Goal: Task Accomplishment & Management: Manage account settings

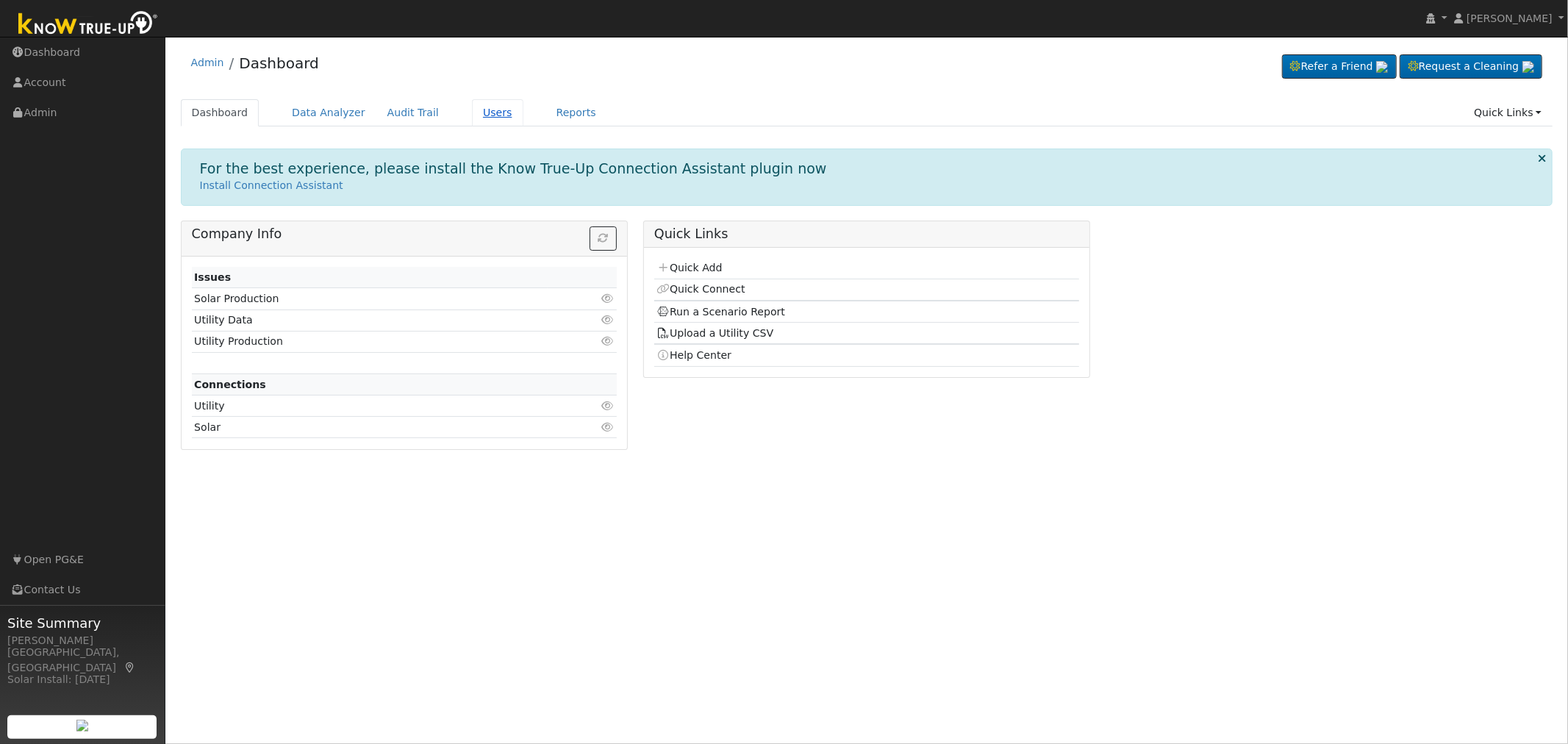
click at [473, 115] on link "Users" at bounding box center [498, 113] width 51 height 27
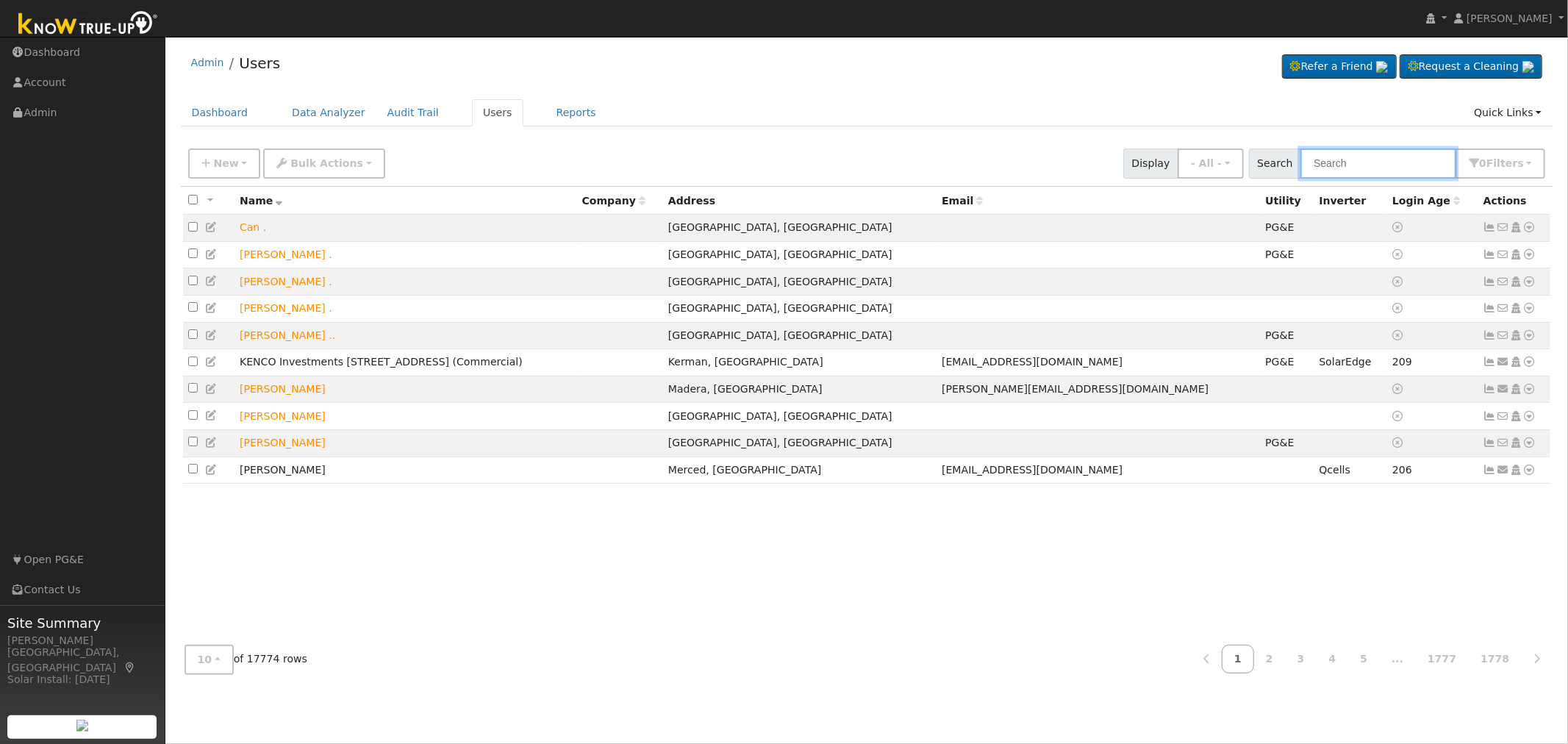
click at [1380, 163] on input "text" at bounding box center [1378, 163] width 156 height 30
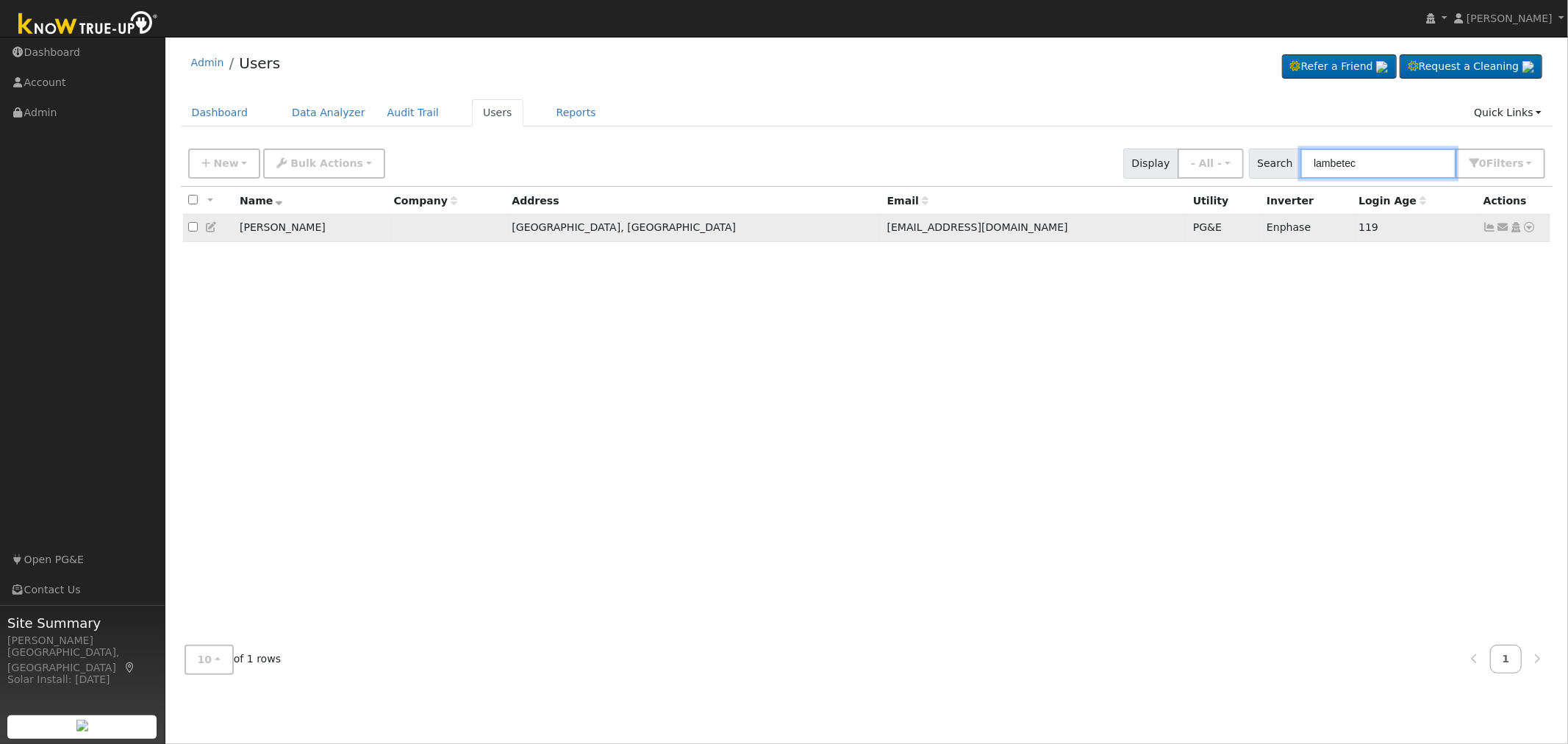
type input "lambetec"
click at [211, 229] on icon at bounding box center [211, 227] width 13 height 10
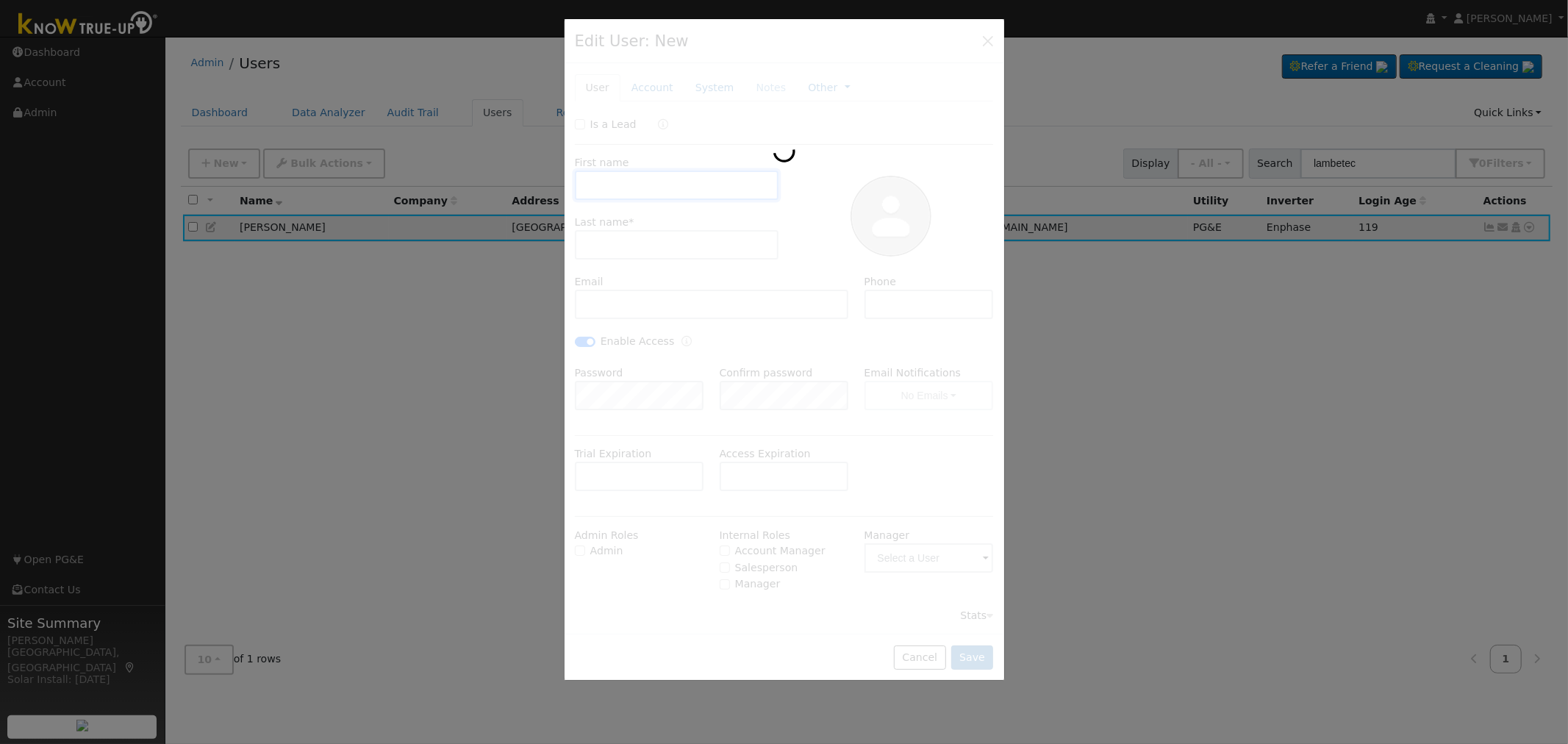
type input "[PERSON_NAME]"
type input "Lambetecchio"
type input "[EMAIL_ADDRESS][DOMAIN_NAME]"
type input "[PHONE_NUMBER]"
checkbox input "true"
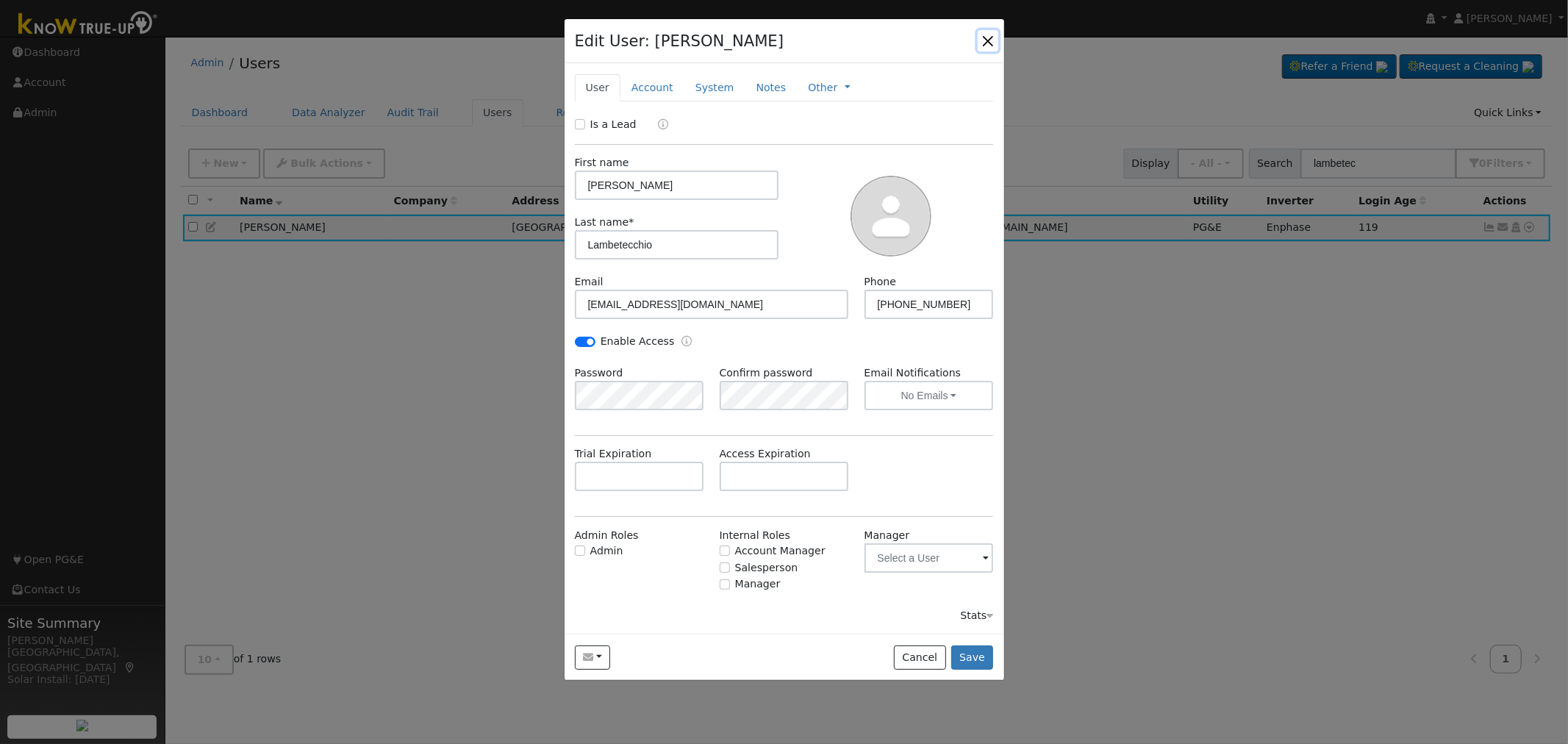
click at [990, 43] on button "button" at bounding box center [987, 40] width 21 height 21
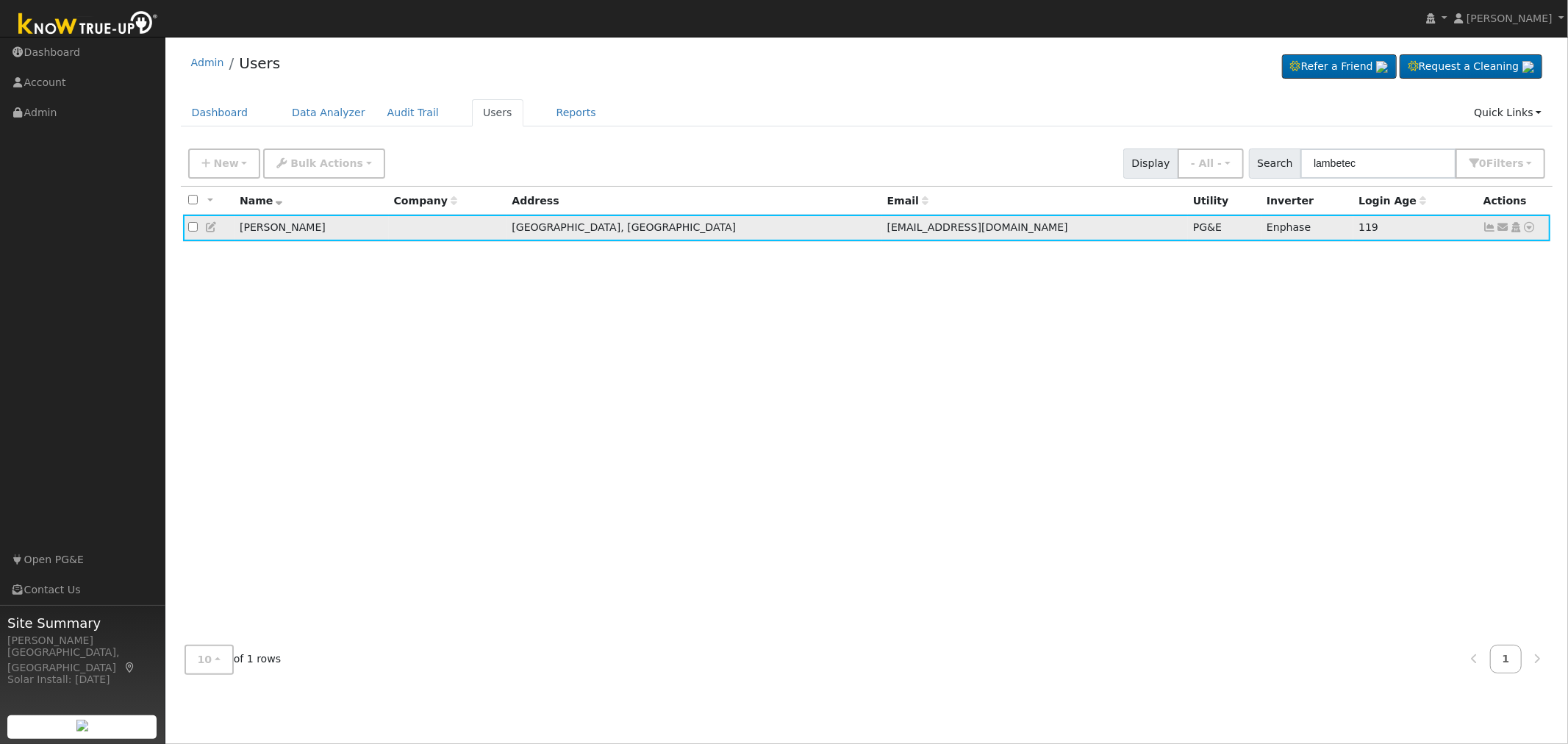
click at [1516, 230] on icon at bounding box center [1515, 227] width 13 height 10
